Goal: Information Seeking & Learning: Learn about a topic

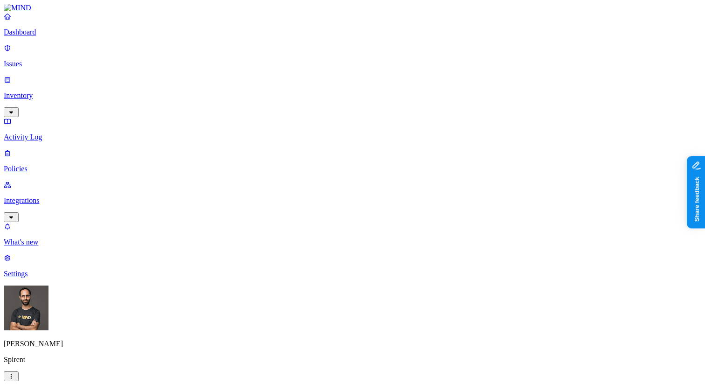
click at [22, 60] on p "Issues" at bounding box center [352, 64] width 697 height 8
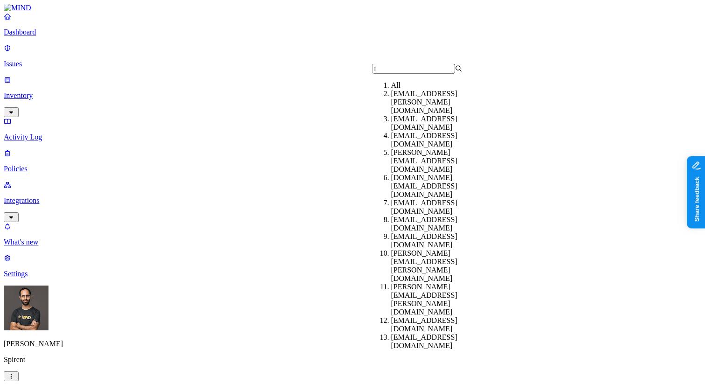
type input "f"
click at [394, 142] on div "farah.shaikh@spirent.com" at bounding box center [436, 139] width 90 height 17
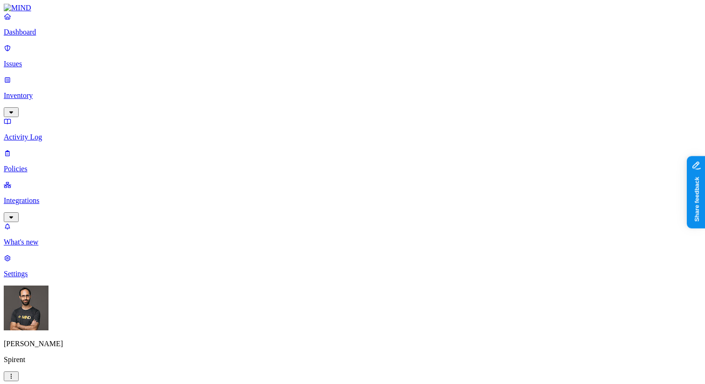
click at [179, 89] on span "Open" at bounding box center [177, 93] width 16 height 8
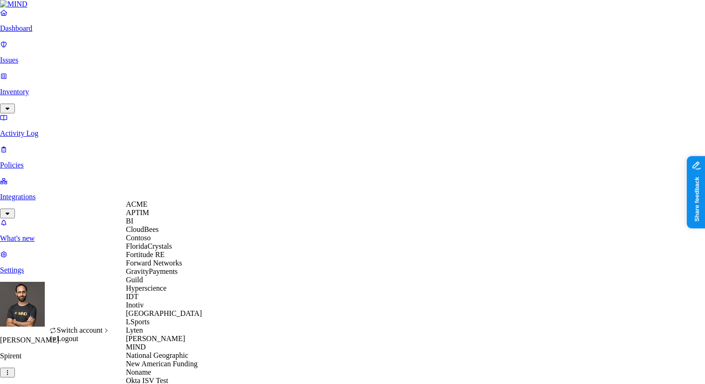
click at [155, 208] on div "ACME" at bounding box center [171, 204] width 90 height 8
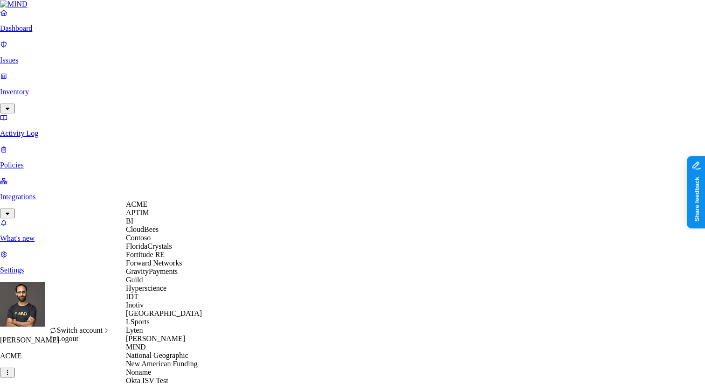
click at [158, 233] on span "CloudBees" at bounding box center [142, 229] width 33 height 8
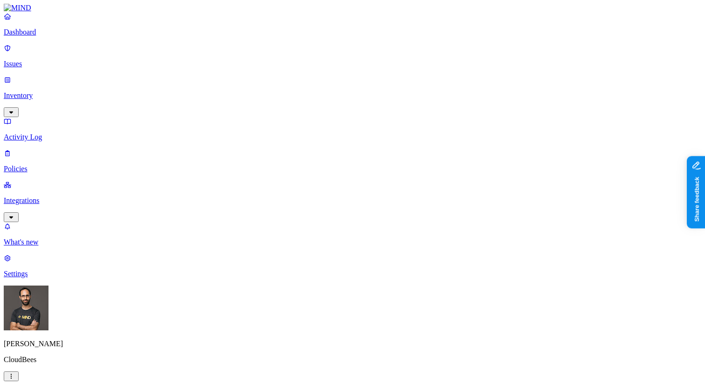
click at [316, 95] on span "Cloud" at bounding box center [318, 92] width 18 height 8
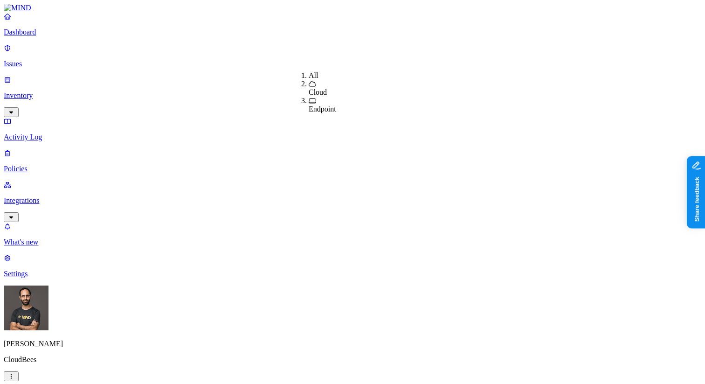
click at [290, 66] on div "All Cloud Endpoint" at bounding box center [290, 87] width 0 height 47
click at [309, 71] on div "All" at bounding box center [309, 75] width 0 height 8
click at [221, 96] on div "Last 7 days" at bounding box center [221, 92] width 0 height 25
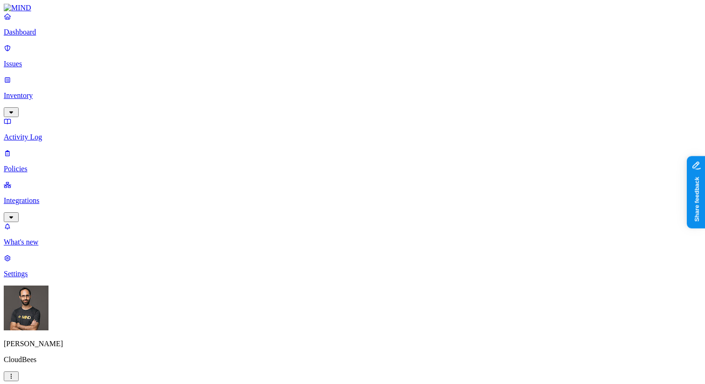
click at [221, 72] on div "All" at bounding box center [221, 75] width 0 height 8
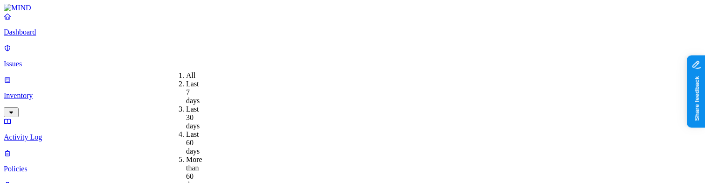
click at [186, 85] on div "Last 7 days" at bounding box center [186, 92] width 0 height 25
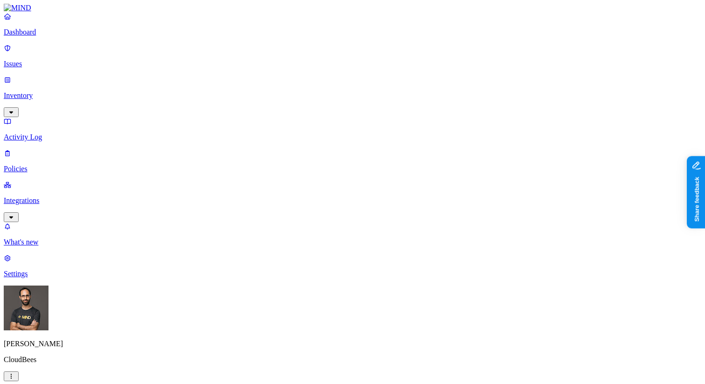
click at [96, 86] on html "Dashboard Issues Inventory Activity Log Policies Integrations What's new 1 Sett…" at bounding box center [352, 261] width 705 height 523
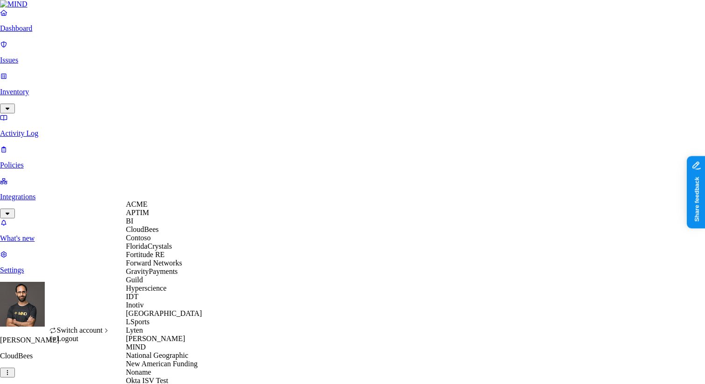
click at [163, 86] on div "ACME" at bounding box center [171, 204] width 90 height 8
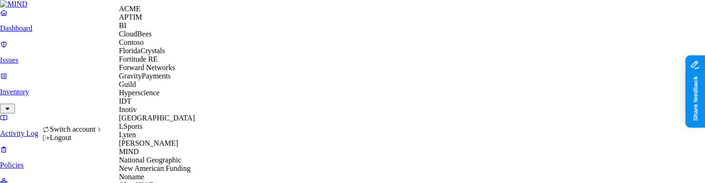
click at [166, 21] on div "APTIM" at bounding box center [164, 17] width 90 height 8
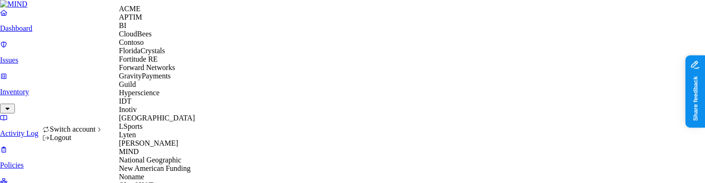
click at [151, 38] on span "CloudBees" at bounding box center [135, 34] width 33 height 8
